Goal: Task Accomplishment & Management: Contribute content

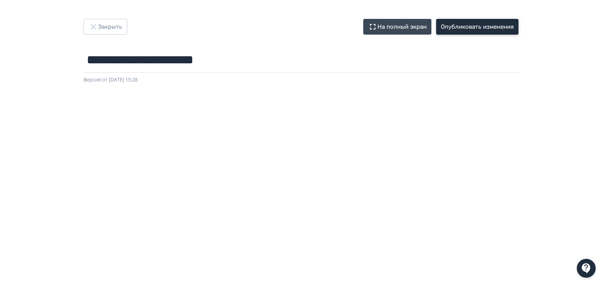
click at [492, 30] on button "Опубликовать изменения" at bounding box center [477, 27] width 82 height 16
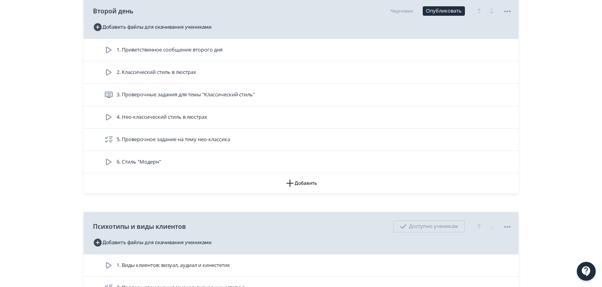
scroll to position [788, 0]
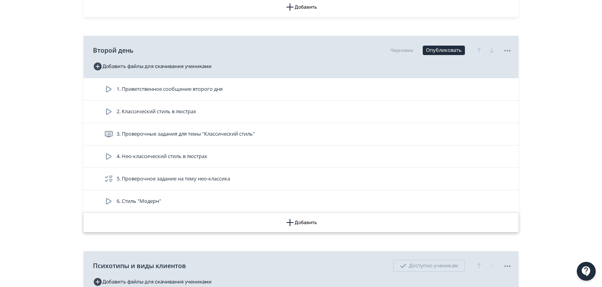
click at [291, 223] on icon "button" at bounding box center [289, 222] width 9 height 9
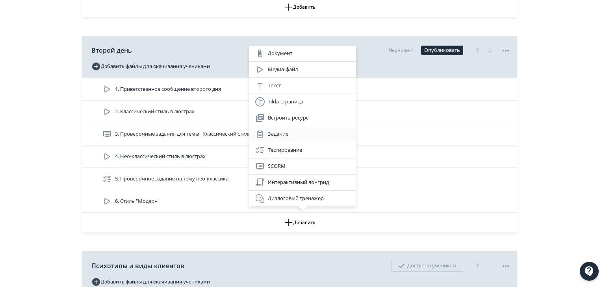
click at [288, 136] on div "Задание" at bounding box center [302, 134] width 95 height 9
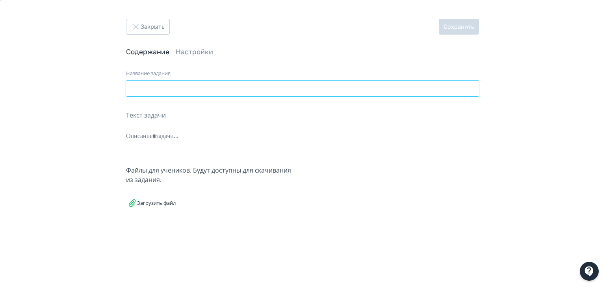
click at [217, 91] on input "Название задания" at bounding box center [302, 89] width 353 height 16
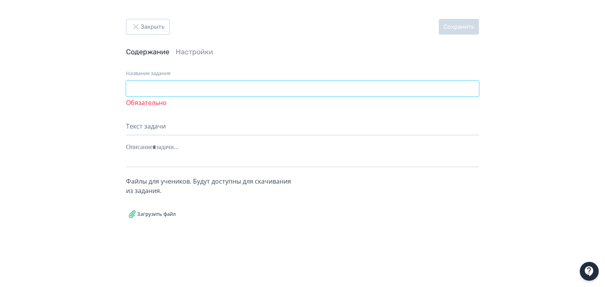
click at [194, 87] on input "Название задания" at bounding box center [302, 89] width 353 height 16
paste input "**********"
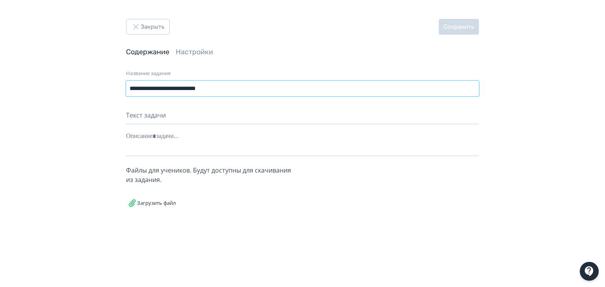
type input "**********"
click at [174, 136] on div at bounding box center [302, 136] width 353 height 15
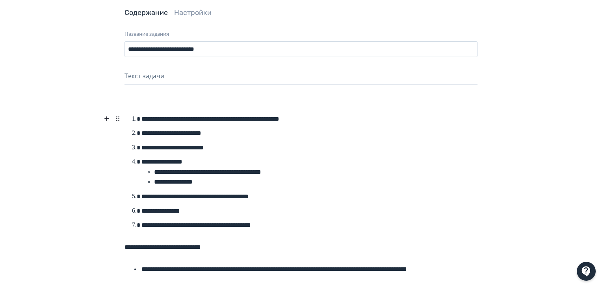
scroll to position [79, 0]
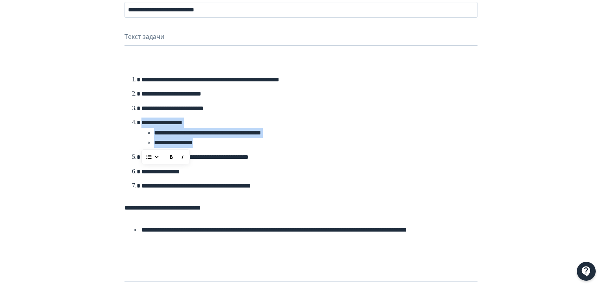
drag, startPoint x: 208, startPoint y: 145, endPoint x: 132, endPoint y: 122, distance: 79.0
click at [132, 122] on ol "**********" at bounding box center [300, 133] width 353 height 126
drag, startPoint x: 287, startPoint y: 161, endPoint x: 143, endPoint y: 126, distance: 148.3
click at [143, 126] on ol "**********" at bounding box center [300, 133] width 353 height 126
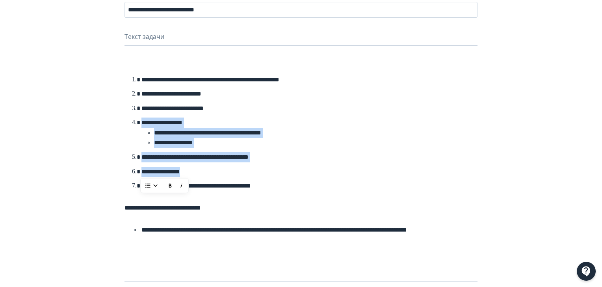
drag, startPoint x: 243, startPoint y: 176, endPoint x: 135, endPoint y: 126, distance: 118.9
click at [135, 126] on ol "**********" at bounding box center [300, 133] width 353 height 126
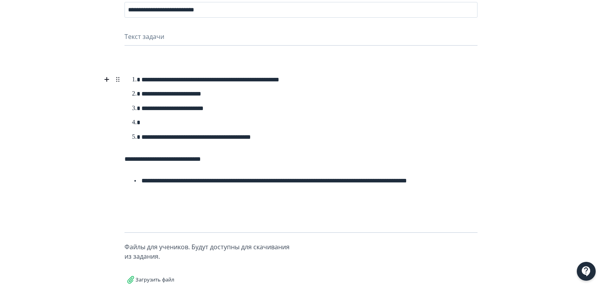
click at [211, 119] on li at bounding box center [308, 123] width 337 height 15
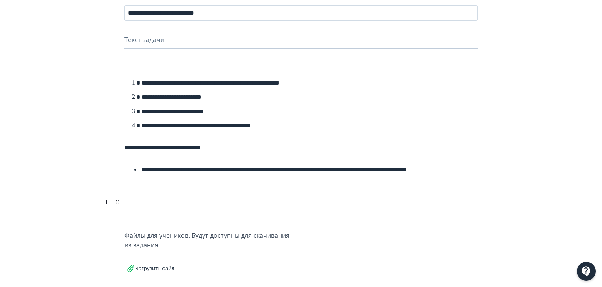
scroll to position [84, 0]
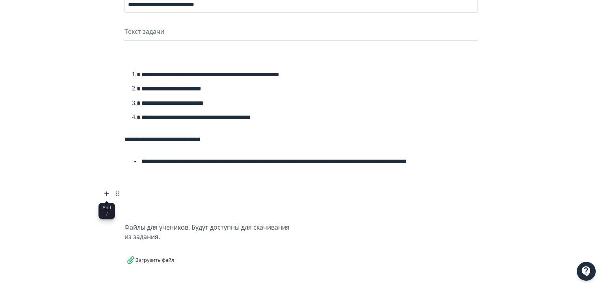
click at [107, 194] on icon at bounding box center [107, 194] width 4 height 4
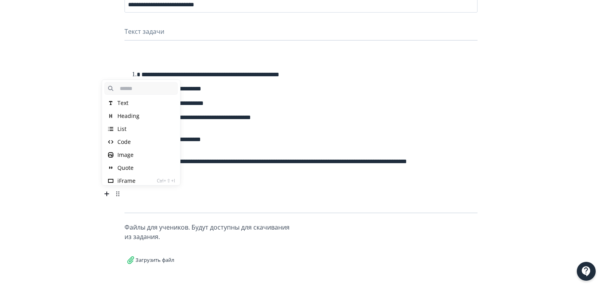
click at [137, 151] on div "Image" at bounding box center [140, 155] width 73 height 13
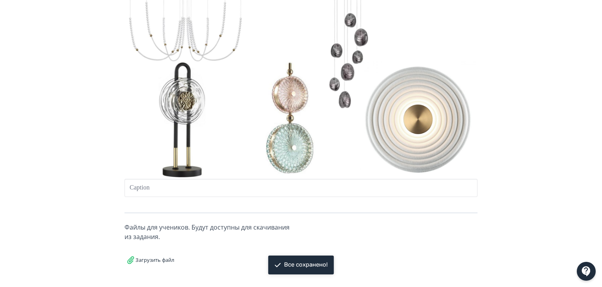
scroll to position [313, 0]
click at [207, 184] on div at bounding box center [300, 188] width 353 height 18
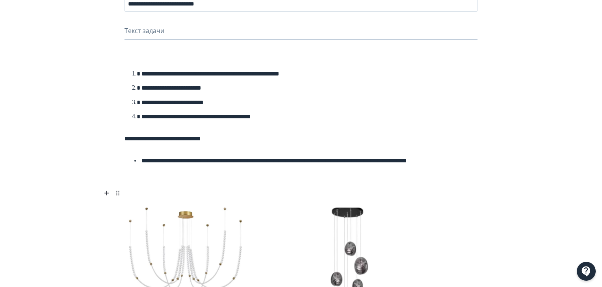
scroll to position [0, 0]
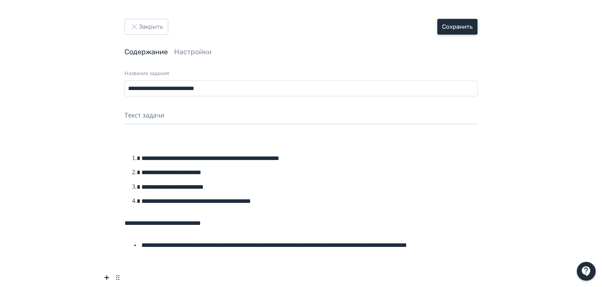
click at [453, 22] on button "Сохранить" at bounding box center [457, 27] width 40 height 16
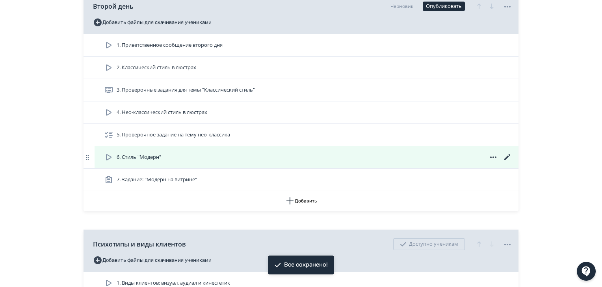
scroll to position [827, 0]
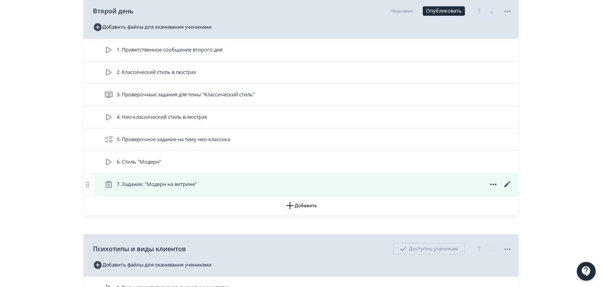
click at [219, 183] on div "7. Задание: "Модерн на витрине"" at bounding box center [308, 184] width 408 height 9
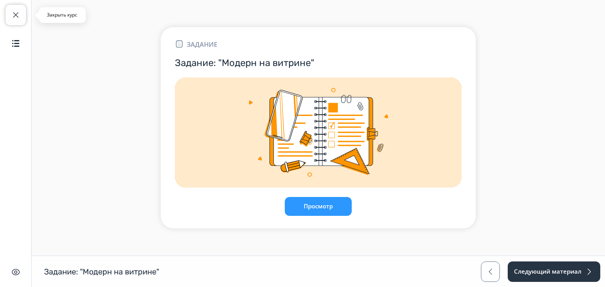
click at [16, 20] on button "Закрыть курс" at bounding box center [16, 15] width 20 height 20
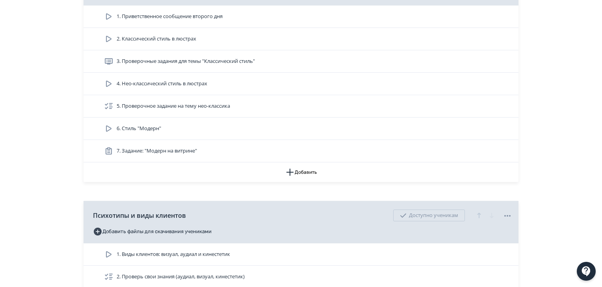
scroll to position [906, 0]
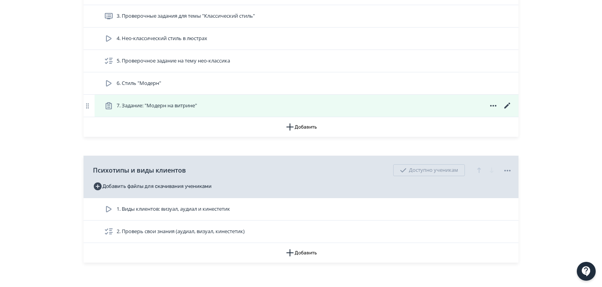
click at [506, 102] on icon at bounding box center [507, 105] width 9 height 9
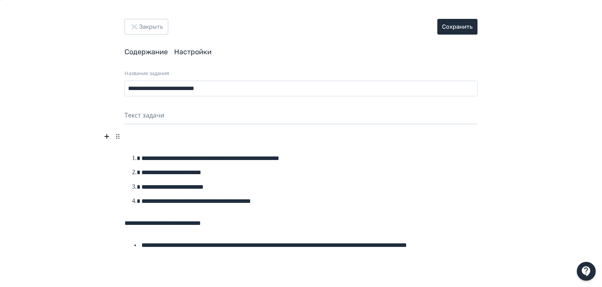
click at [193, 49] on link "Настройки" at bounding box center [192, 52] width 37 height 9
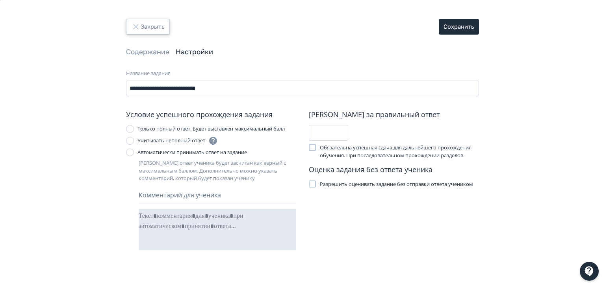
click at [154, 27] on button "Закрыть" at bounding box center [148, 27] width 44 height 16
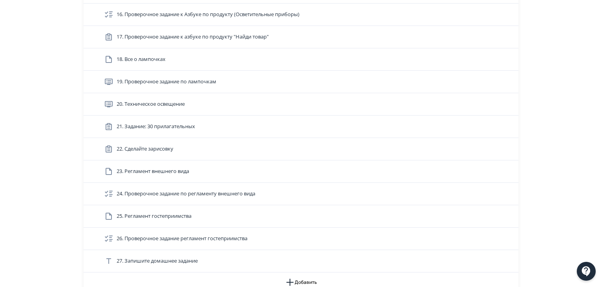
scroll to position [551, 0]
